Goal: Find contact information: Find contact information

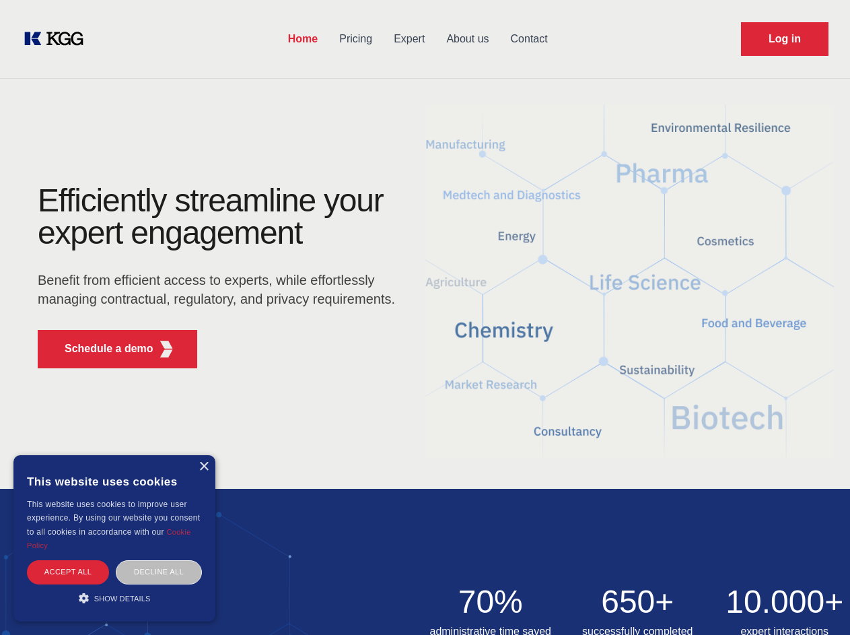
click at [425, 317] on div "Efficiently streamline your expert engagement Benefit from efficient access to …" at bounding box center [220, 281] width 409 height 195
click at [101, 349] on p "Schedule a demo" at bounding box center [109, 349] width 89 height 16
click at [203, 466] on div "× This website uses cookies This website uses cookies to improve user experienc…" at bounding box center [114, 538] width 202 height 166
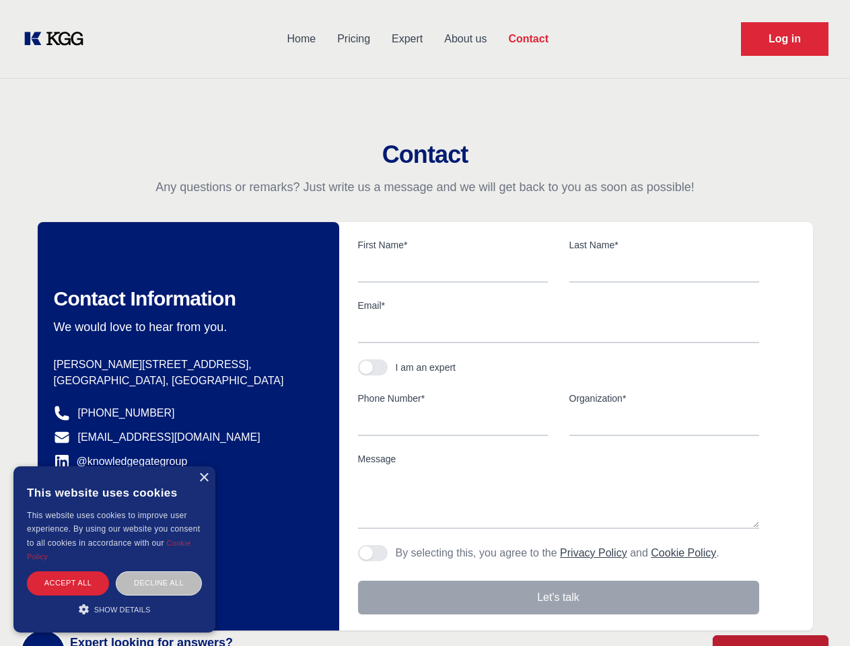
click at [68, 571] on div "Accept all" at bounding box center [68, 583] width 82 height 24
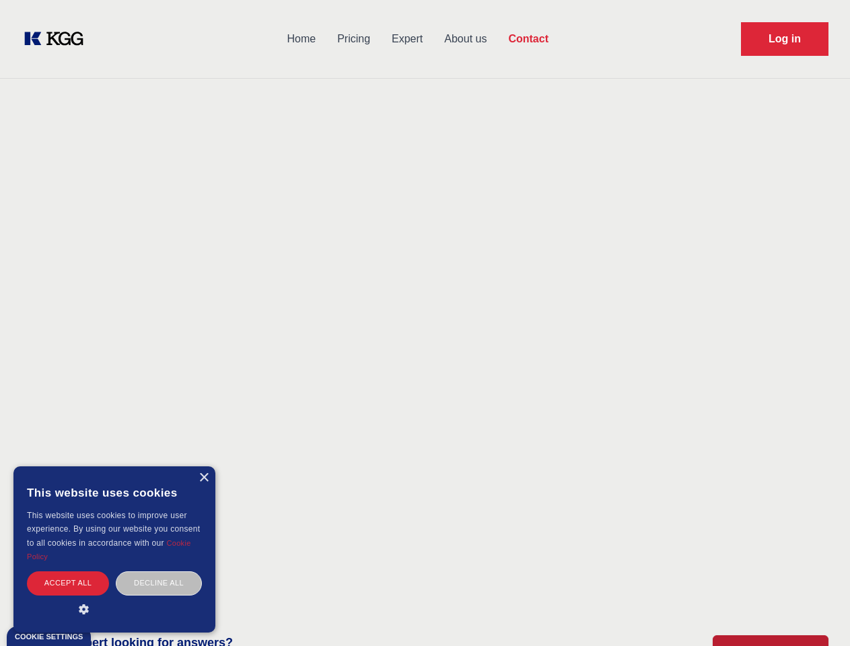
click at [159, 571] on div "Decline all" at bounding box center [159, 583] width 86 height 24
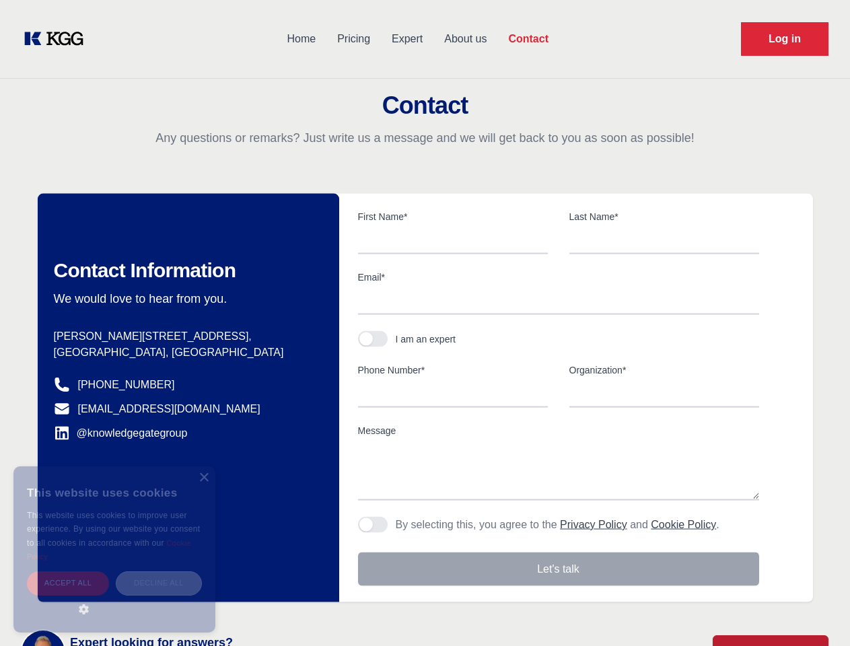
click at [114, 598] on main "Contact Any questions or remarks? Just write us a message and we will get back …" at bounding box center [425, 350] width 850 height 701
